Goal: Find specific page/section: Find specific page/section

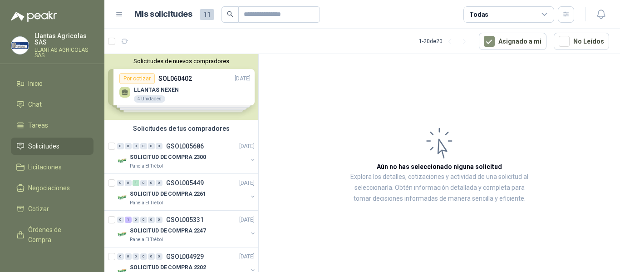
click at [174, 13] on h1 "Mis solicitudes" at bounding box center [163, 14] width 58 height 13
click at [121, 14] on icon at bounding box center [119, 15] width 5 height 4
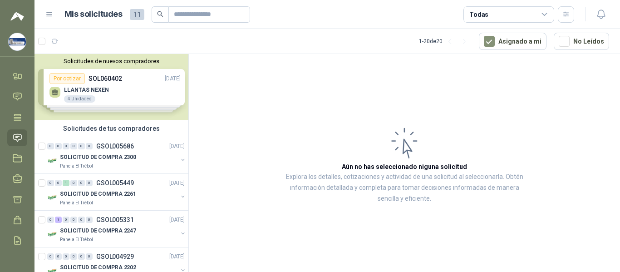
drag, startPoint x: 49, startPoint y: 11, endPoint x: 60, endPoint y: 11, distance: 10.9
click at [49, 11] on icon at bounding box center [49, 14] width 8 height 8
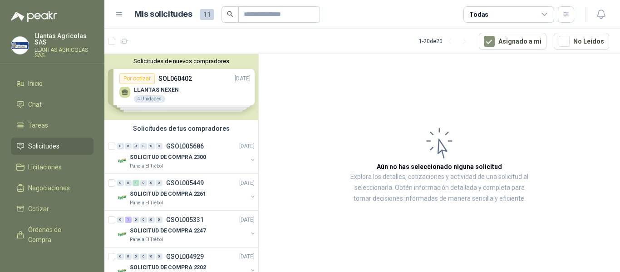
click at [207, 14] on span "11" at bounding box center [207, 14] width 15 height 11
click at [207, 15] on span "11" at bounding box center [207, 14] width 15 height 11
click at [42, 144] on span "Solicitudes" at bounding box center [43, 146] width 31 height 10
click at [42, 143] on span "Solicitudes" at bounding box center [43, 146] width 31 height 10
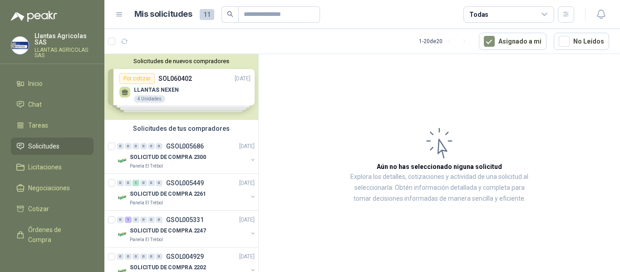
click at [43, 148] on span "Solicitudes" at bounding box center [43, 146] width 31 height 10
